Goal: Task Accomplishment & Management: Manage account settings

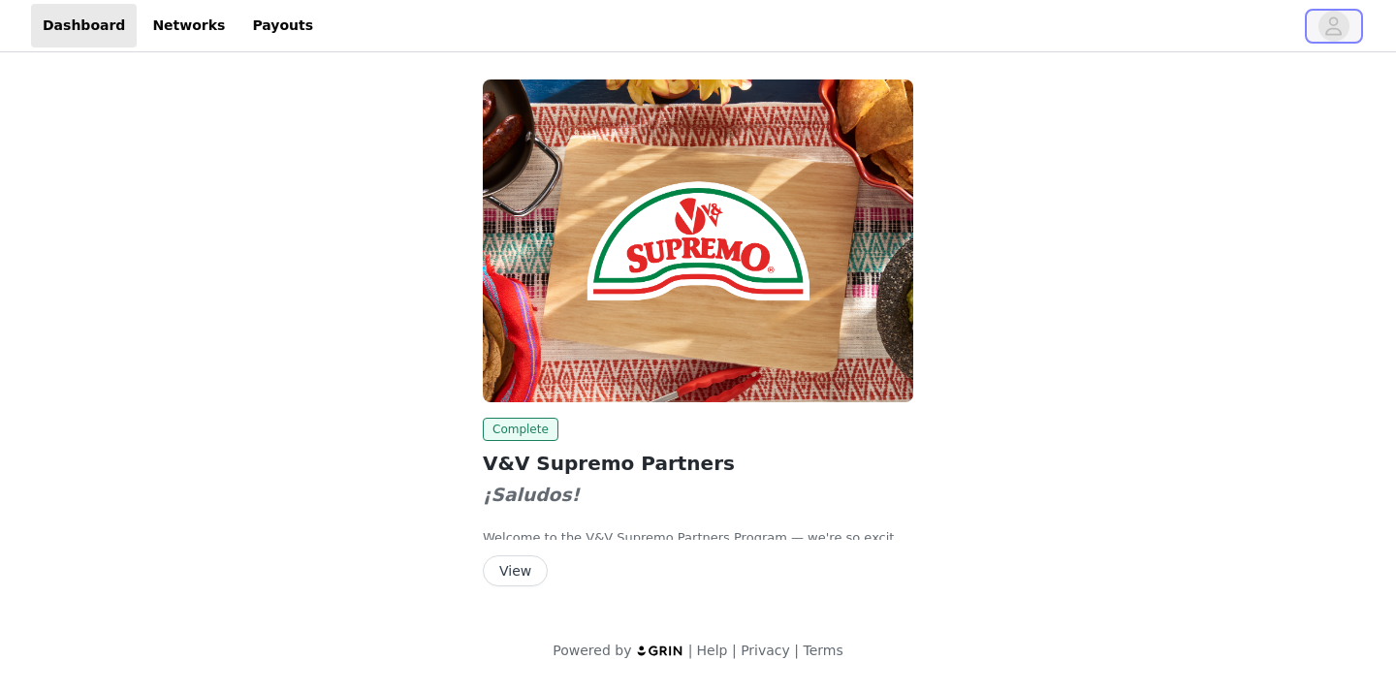
click at [1342, 20] on icon "avatar" at bounding box center [1333, 26] width 18 height 31
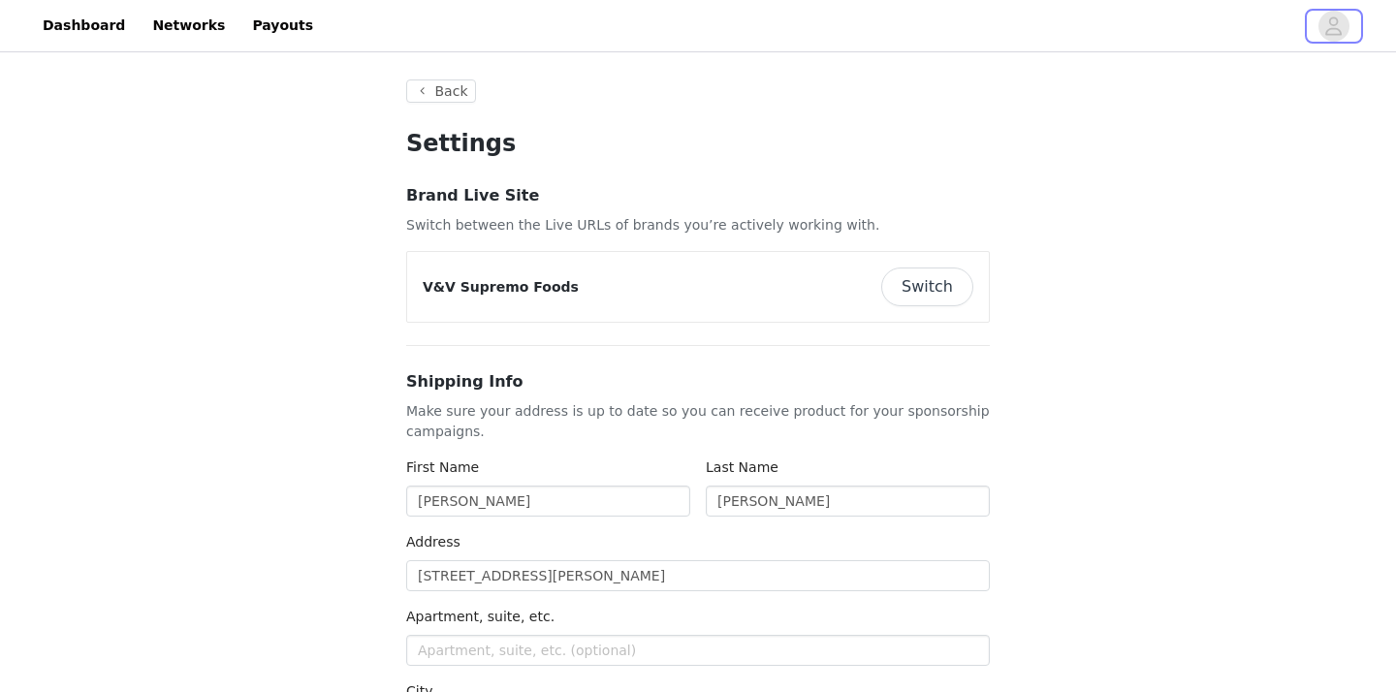
type input "+1 ([GEOGRAPHIC_DATA])"
click at [266, 21] on link "Payouts" at bounding box center [282, 26] width 84 height 44
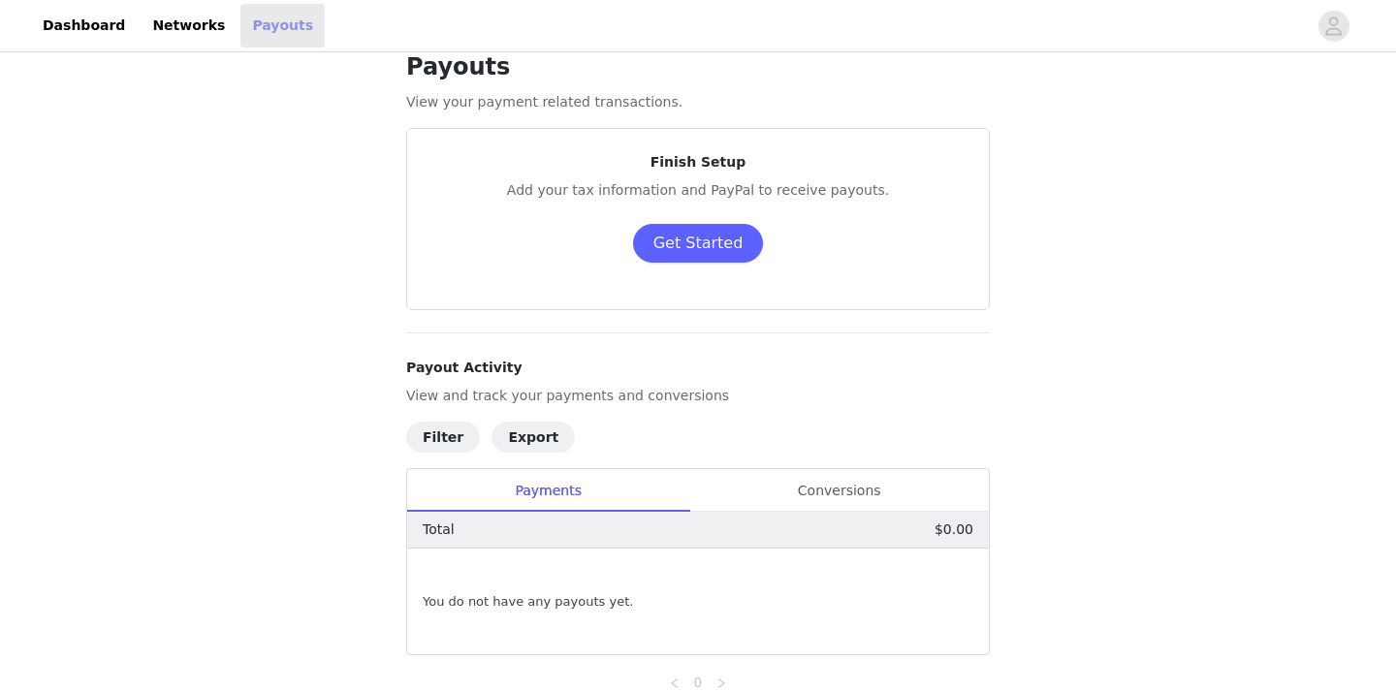
scroll to position [32, 0]
click at [699, 244] on button "Get Started" at bounding box center [698, 241] width 131 height 39
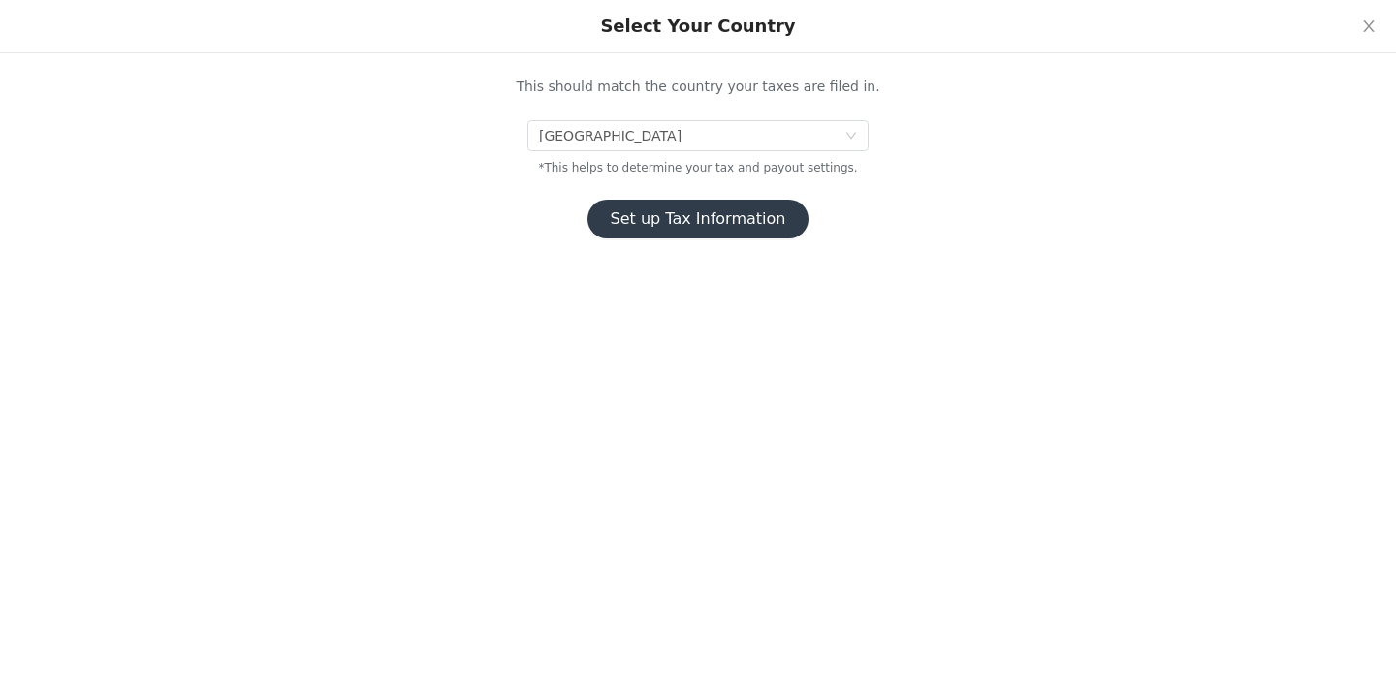
click at [683, 228] on button "Set up Tax Information" at bounding box center [698, 219] width 222 height 39
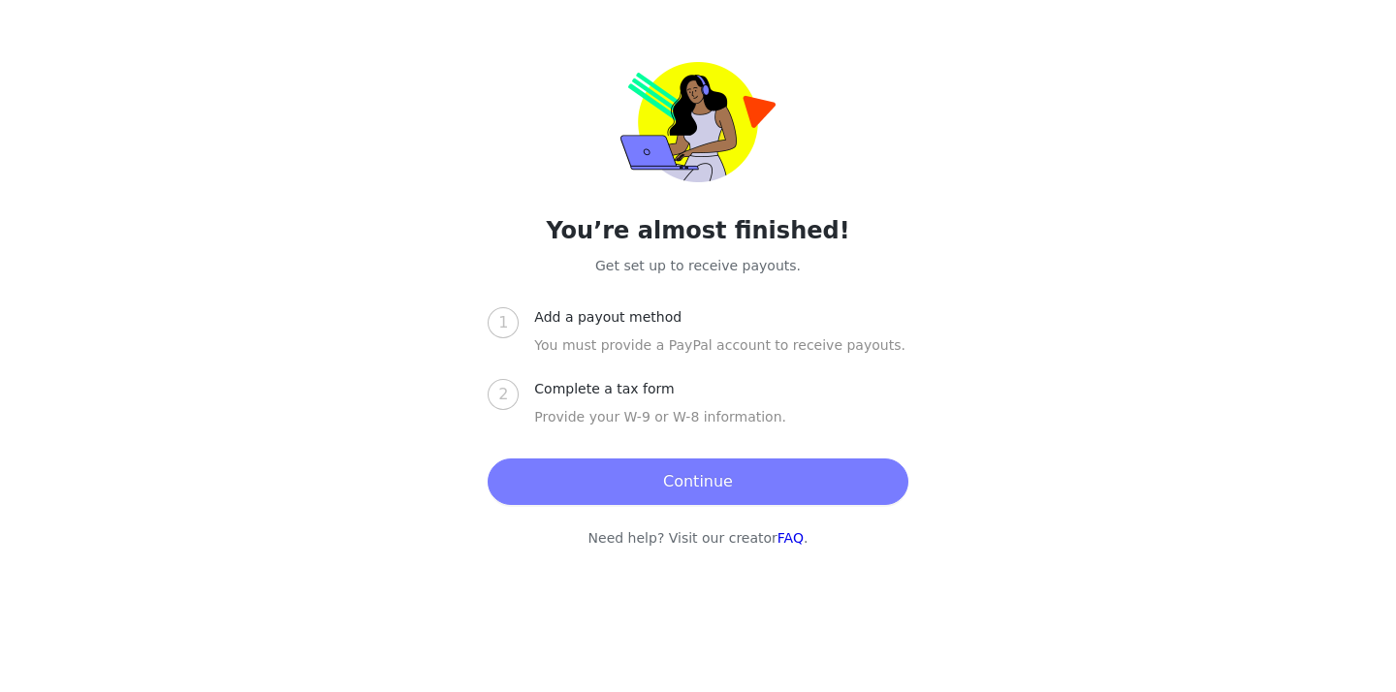
click at [671, 488] on button "Continue" at bounding box center [697, 481] width 420 height 47
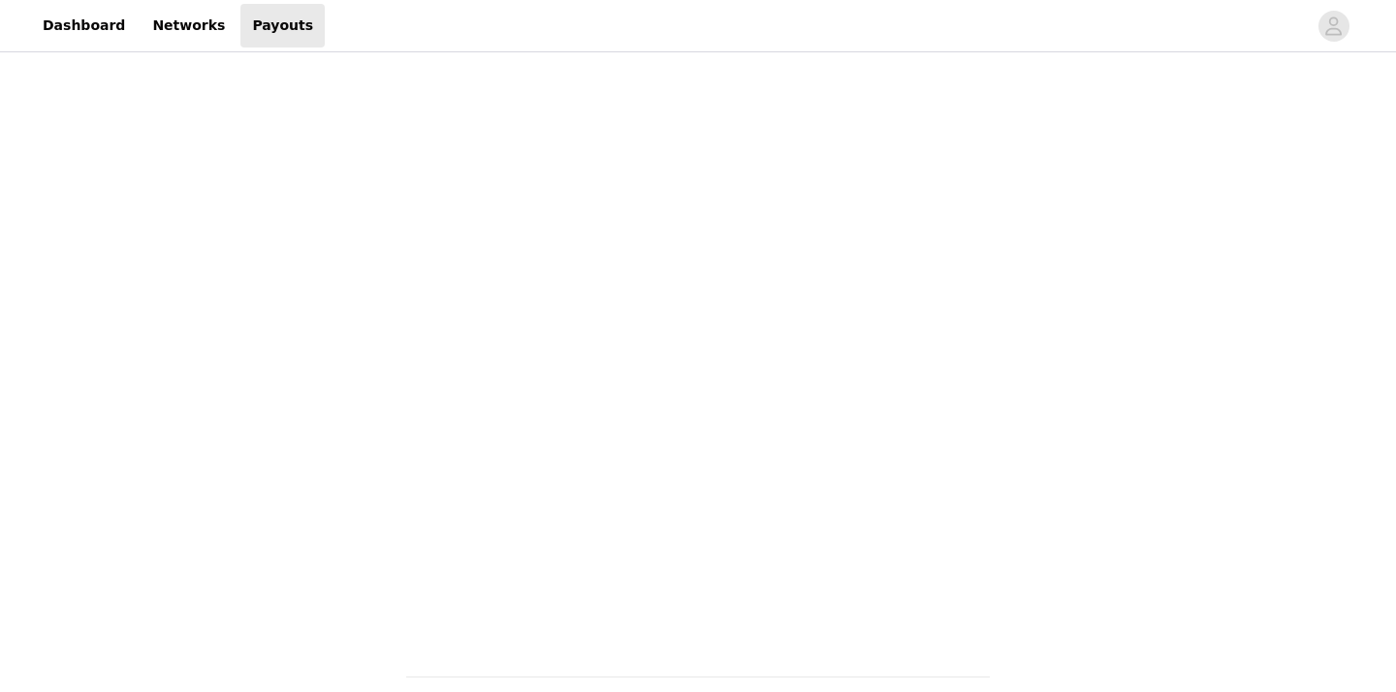
scroll to position [119, 0]
click at [1136, 244] on div "Payouts View your payment related transactions. Payout Activity View and track …" at bounding box center [698, 698] width 1396 height 1522
